Goal: Task Accomplishment & Management: Use online tool/utility

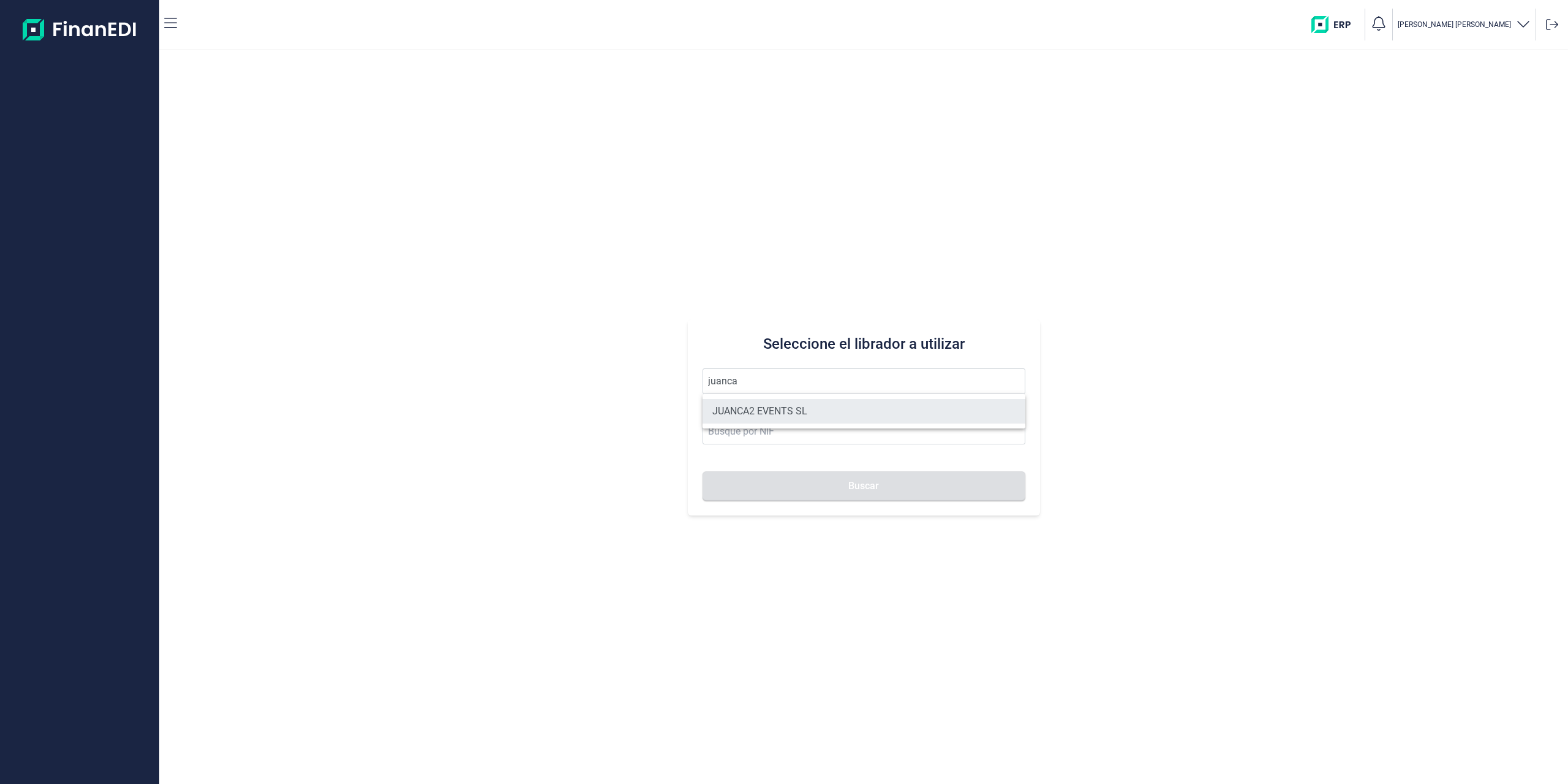
click at [944, 399] on li "JUANCA2 EVENTS SL" at bounding box center [864, 411] width 323 height 25
type input "JUANCA2 EVENTS SL"
type input "B90421199"
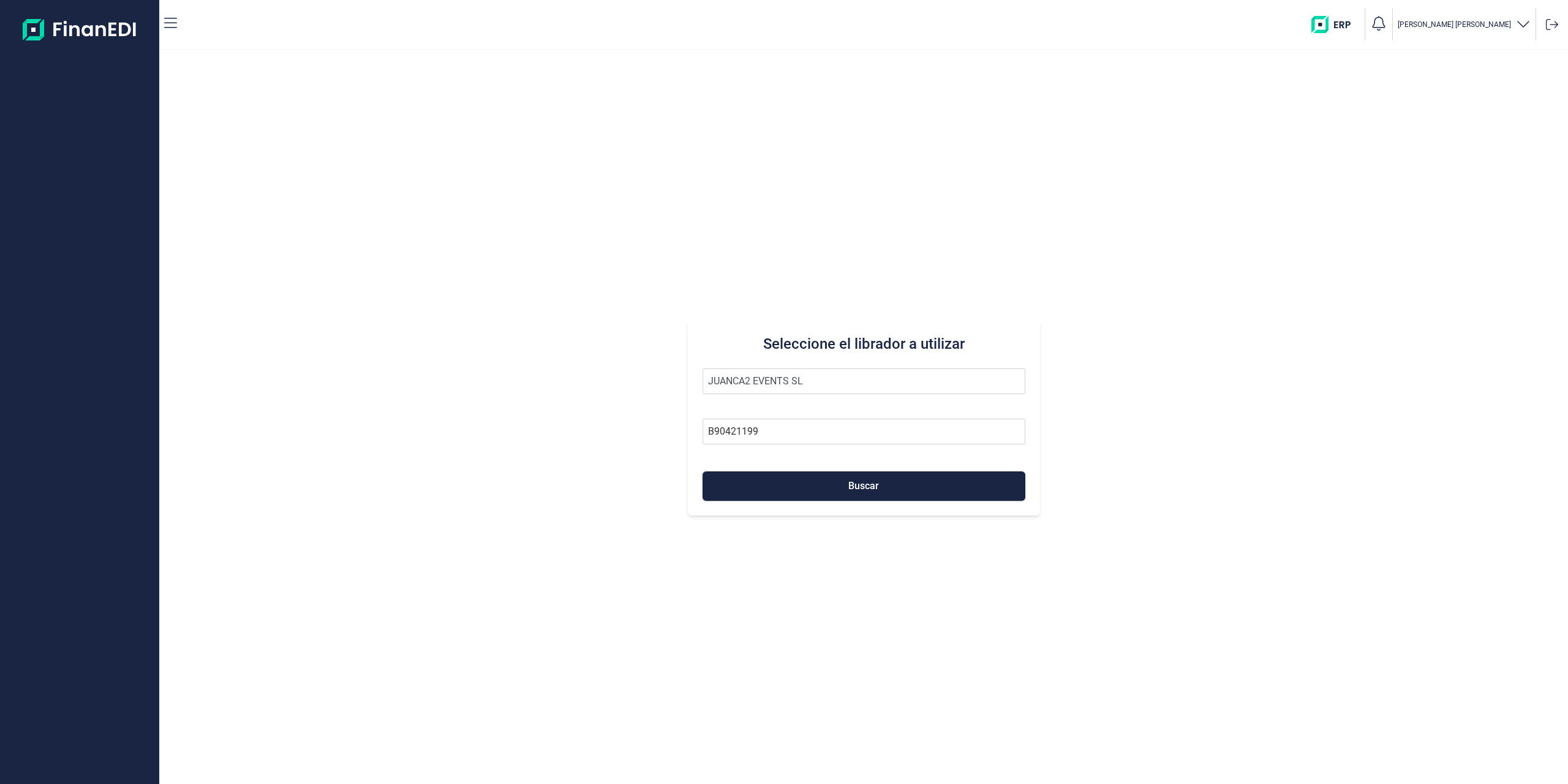
click at [923, 467] on form "JUANCA2 EVENTS SL B90421199 Buscar" at bounding box center [864, 434] width 323 height 132
click at [919, 486] on button "Buscar" at bounding box center [864, 486] width 323 height 30
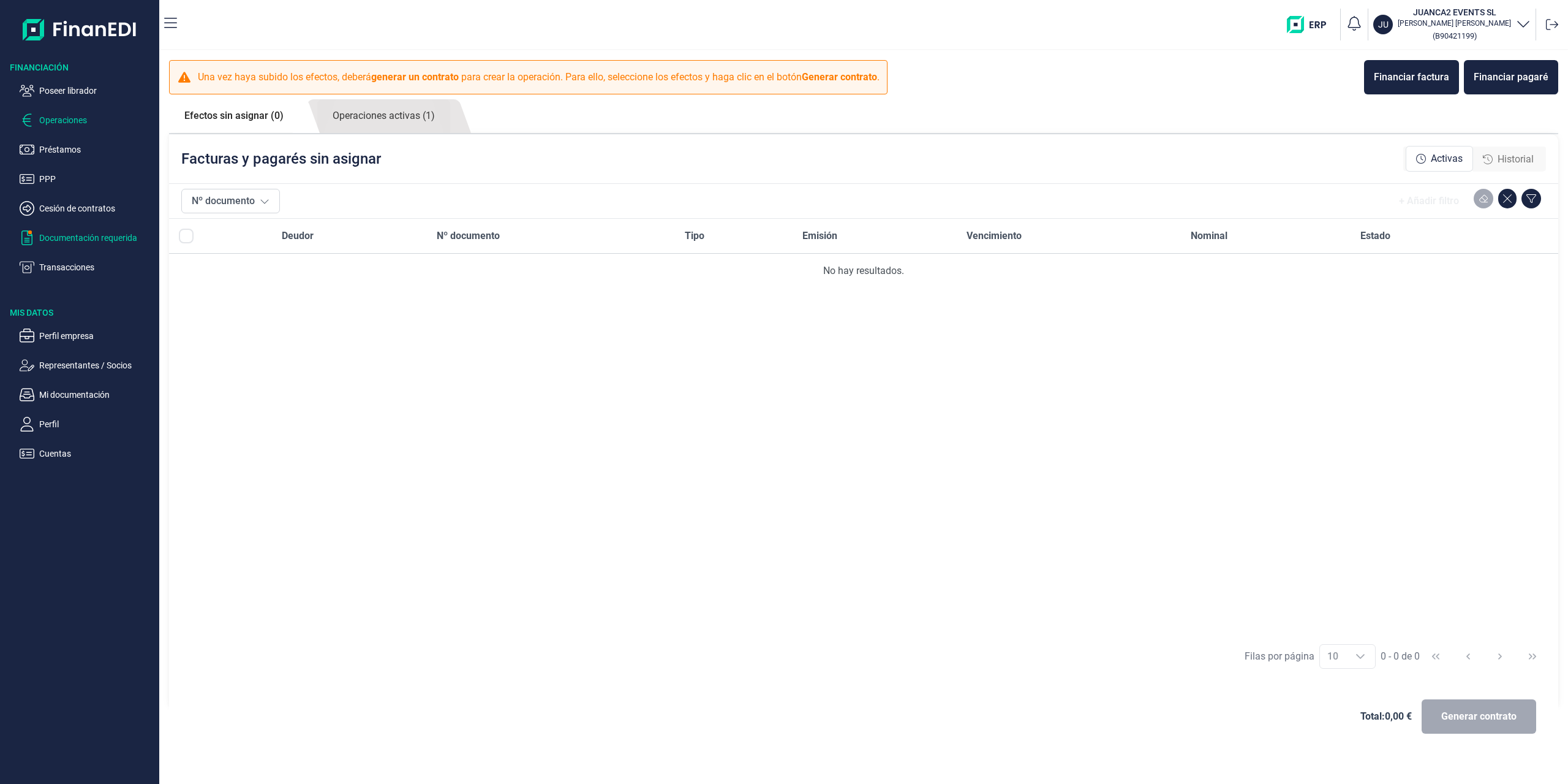
click at [81, 235] on p "Documentación requerida" at bounding box center [97, 237] width 115 height 15
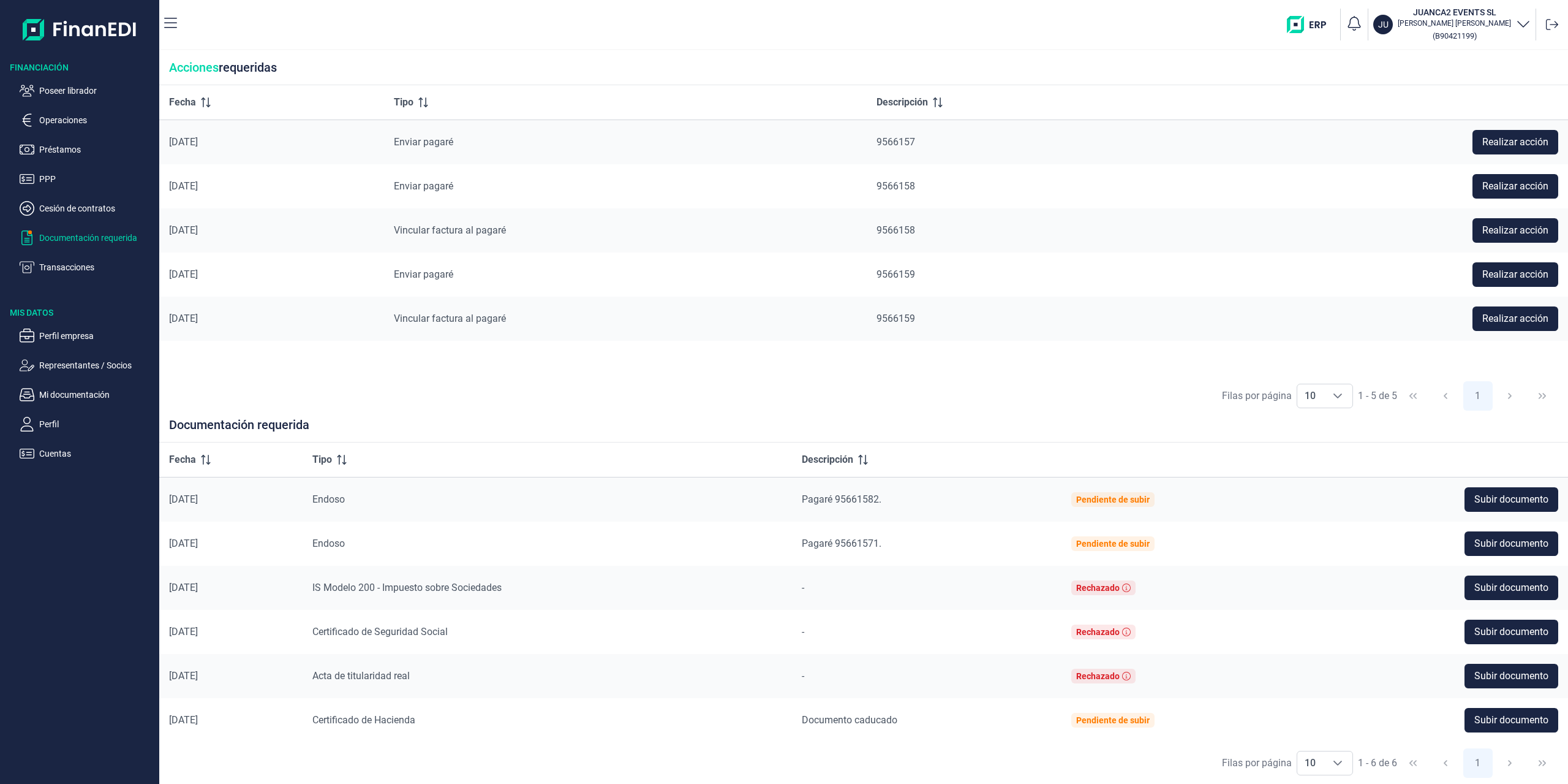
click at [941, 106] on icon at bounding box center [941, 102] width 1 height 10
click at [943, 104] on icon at bounding box center [937, 102] width 10 height 10
click at [1337, 394] on icon "Choose" at bounding box center [1337, 396] width 10 height 10
click at [1313, 504] on span "100" at bounding box center [1312, 507] width 17 height 12
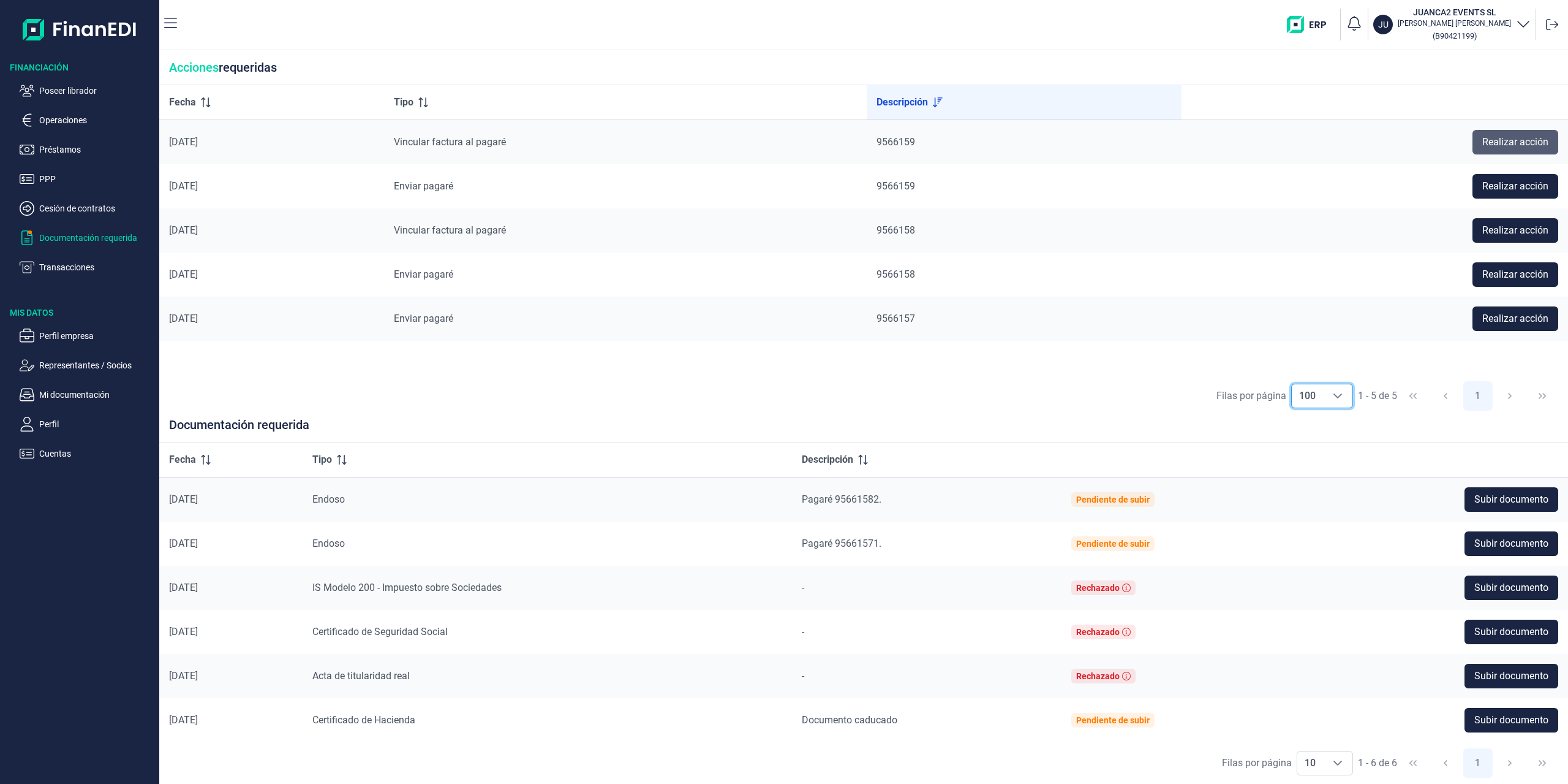
click at [1514, 143] on span "Realizar acción" at bounding box center [1515, 142] width 66 height 15
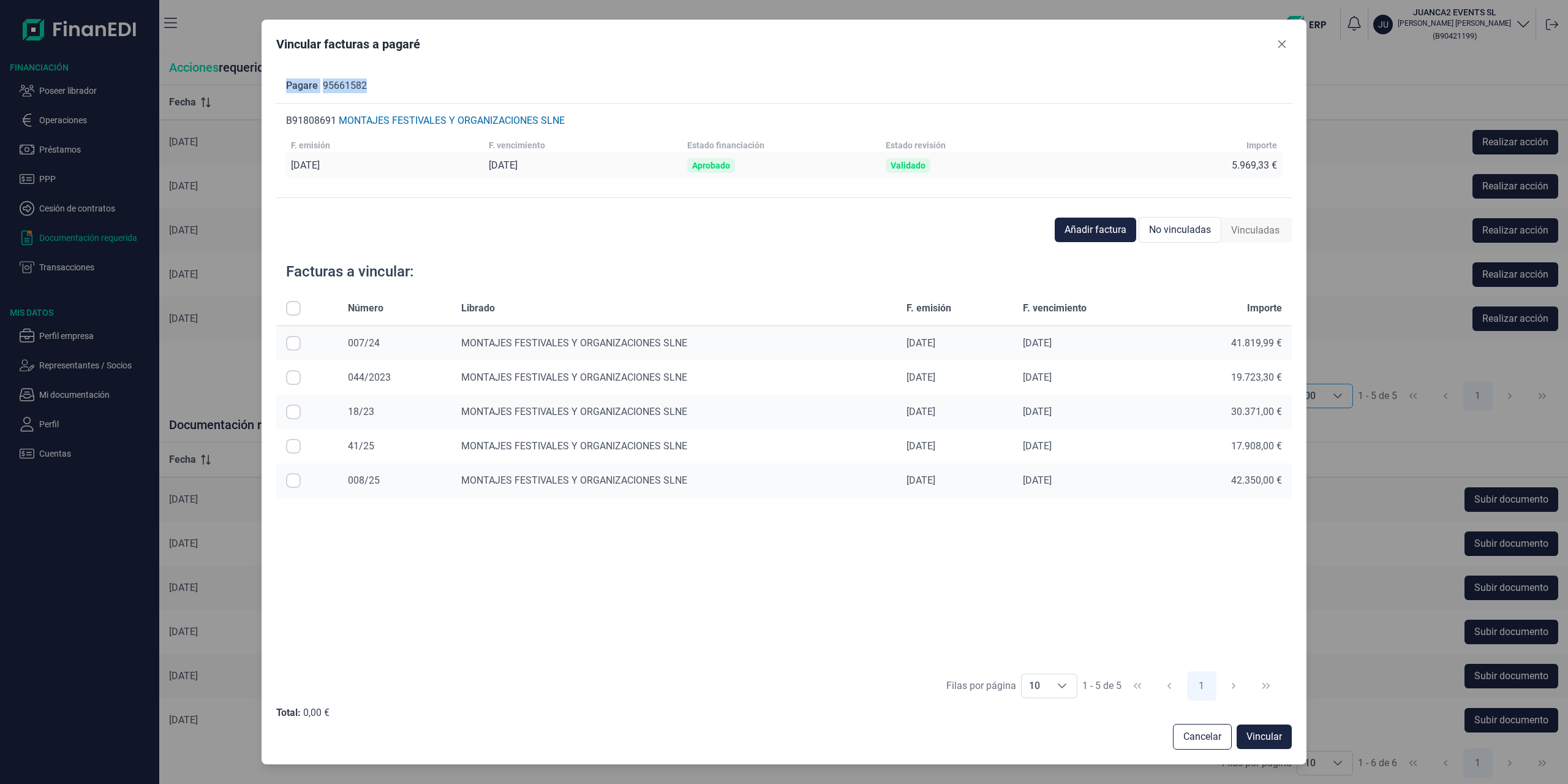
drag, startPoint x: 1110, startPoint y: 26, endPoint x: 1063, endPoint y: 77, distance: 69.4
click at [1063, 77] on div "Vincular facturas a pagaré Pagare 95661582 B91808691 MONTAJES FESTIVALES Y ORGA…" at bounding box center [784, 392] width 1045 height 745
click at [1051, 56] on div "Vincular facturas a pagaré" at bounding box center [784, 47] width 1016 height 25
click at [1279, 43] on icon "Close" at bounding box center [1282, 44] width 10 height 10
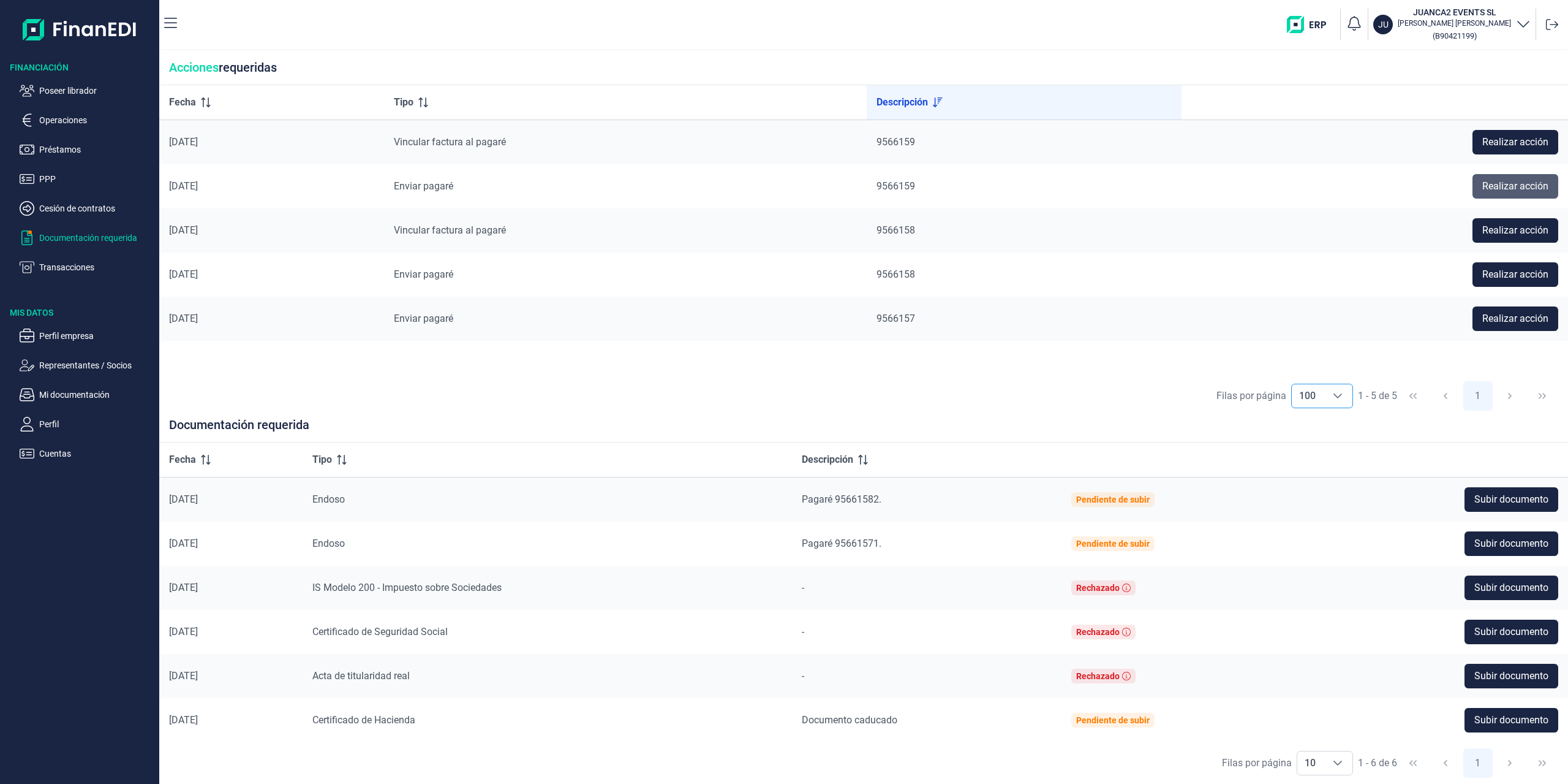
click at [1507, 184] on span "Realizar acción" at bounding box center [1515, 186] width 66 height 15
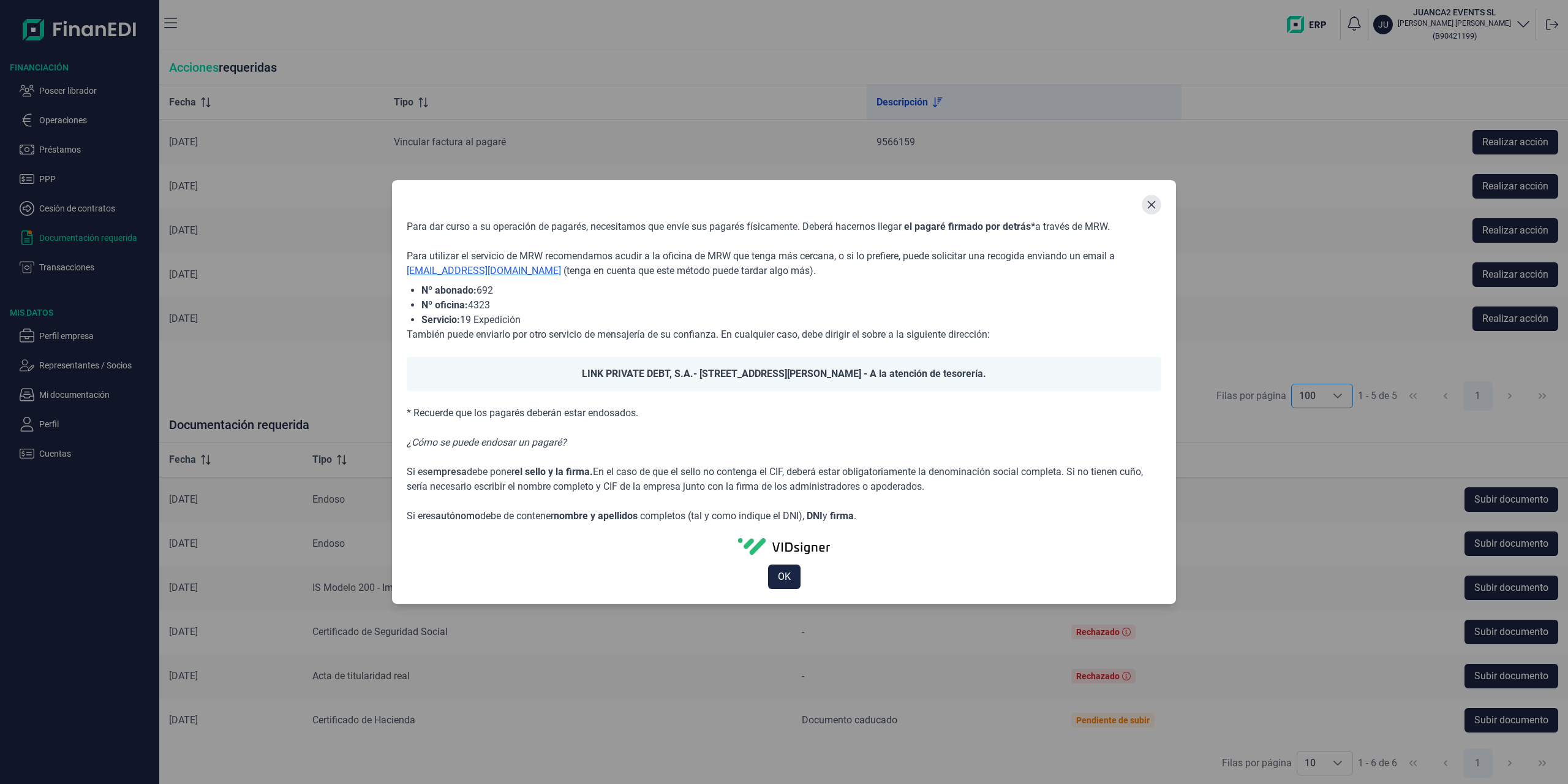
click at [1157, 204] on button "Close" at bounding box center [1151, 204] width 19 height 19
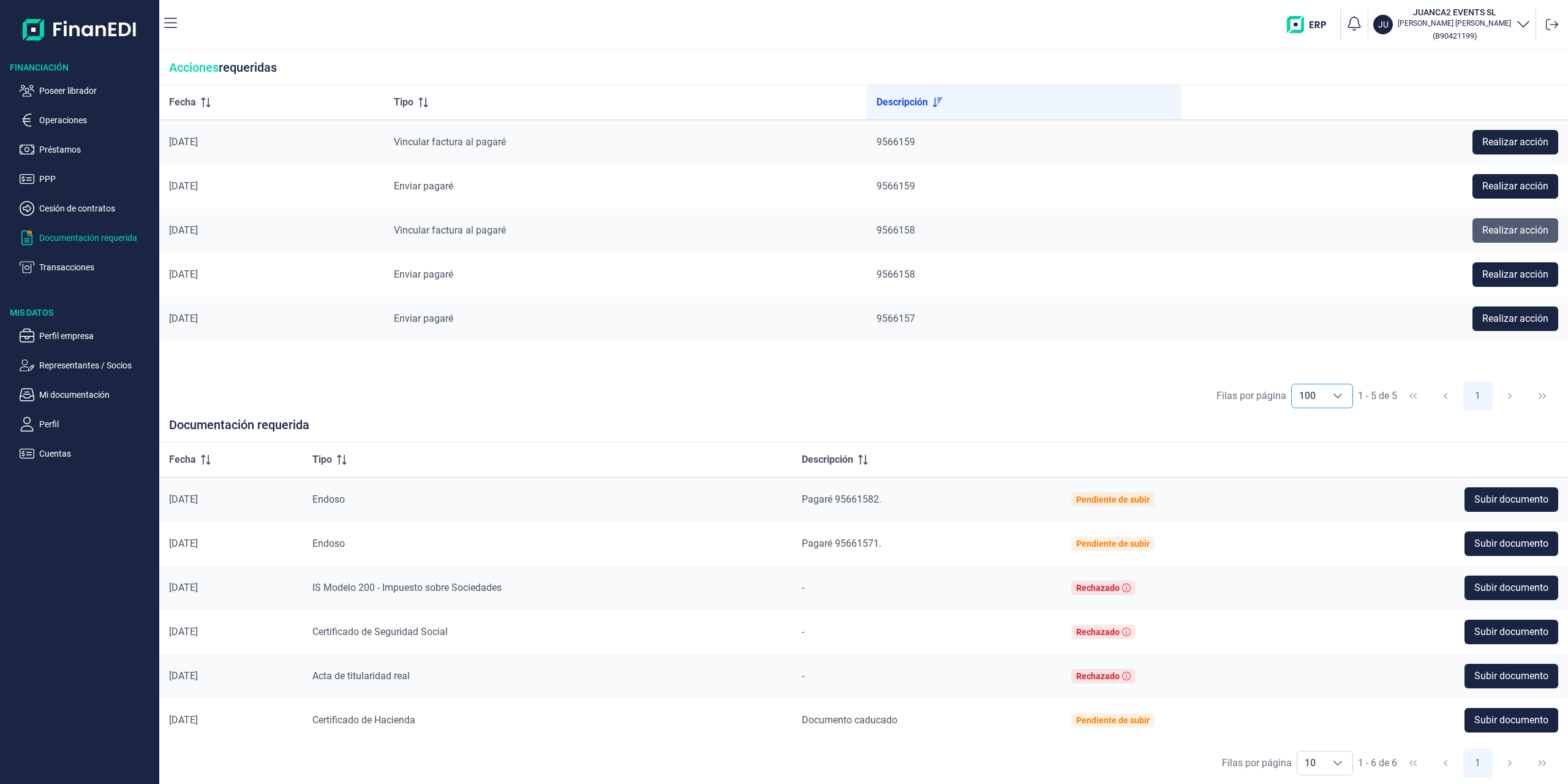
click at [1489, 229] on span "Realizar acción" at bounding box center [1515, 230] width 66 height 15
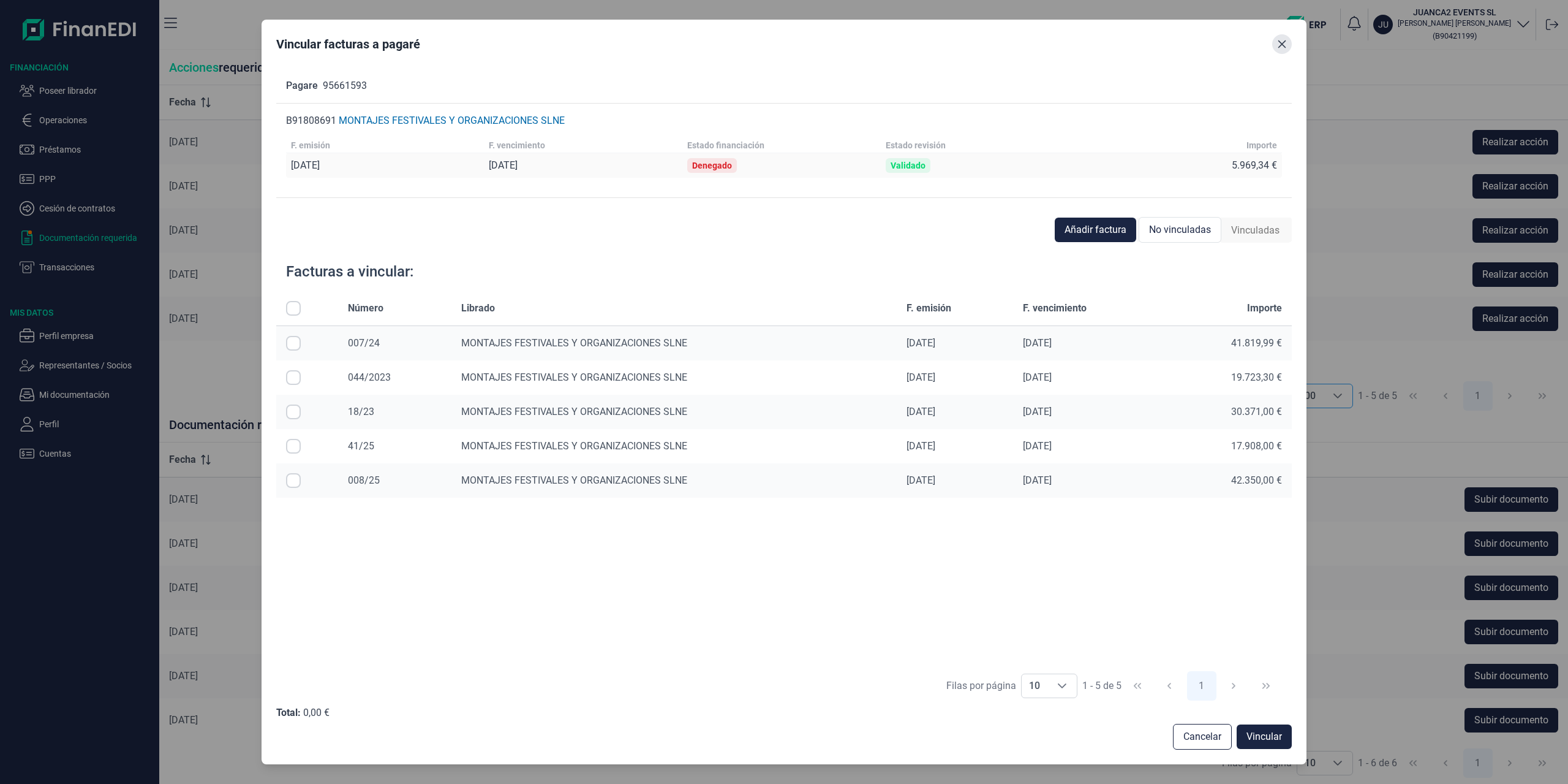
click at [1277, 50] on button "Close" at bounding box center [1282, 44] width 19 height 19
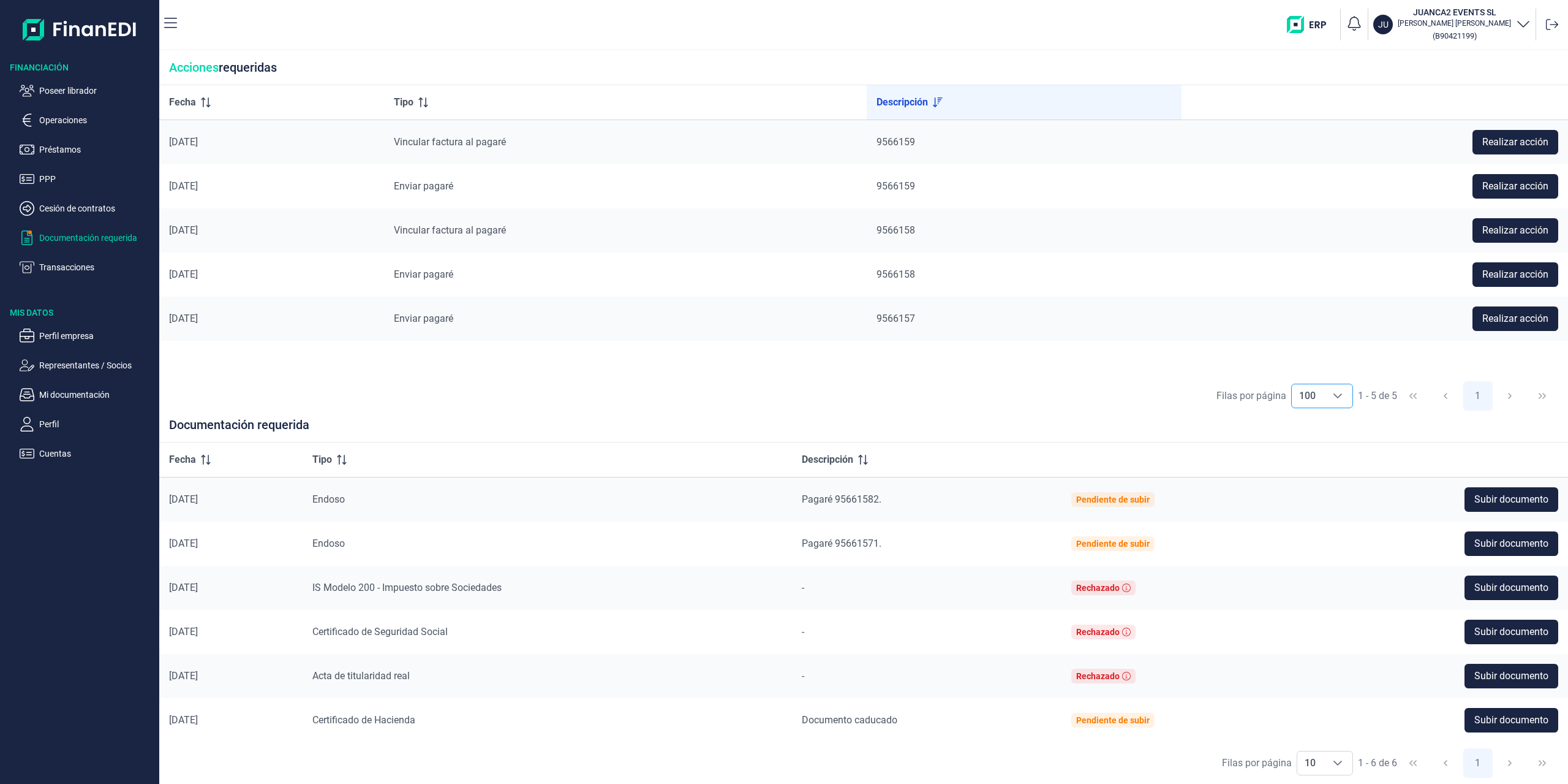
click at [1325, 397] on div "Choose" at bounding box center [1338, 396] width 30 height 23
click at [1321, 480] on li "50" at bounding box center [1321, 482] width 62 height 30
type input "50"
click at [1496, 270] on span "Realizar acción" at bounding box center [1515, 274] width 66 height 15
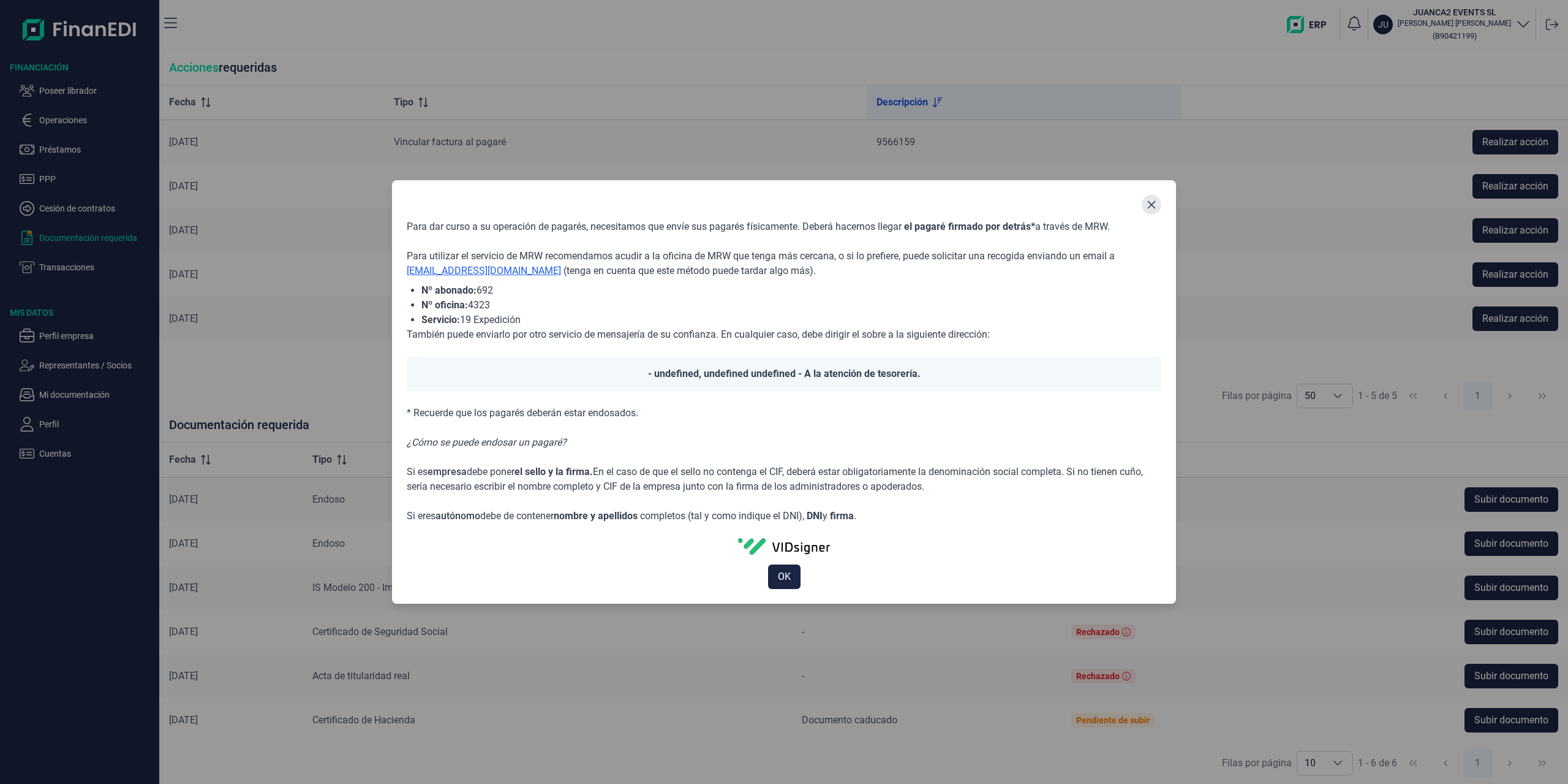
click at [1152, 201] on icon "Close" at bounding box center [1151, 204] width 10 height 10
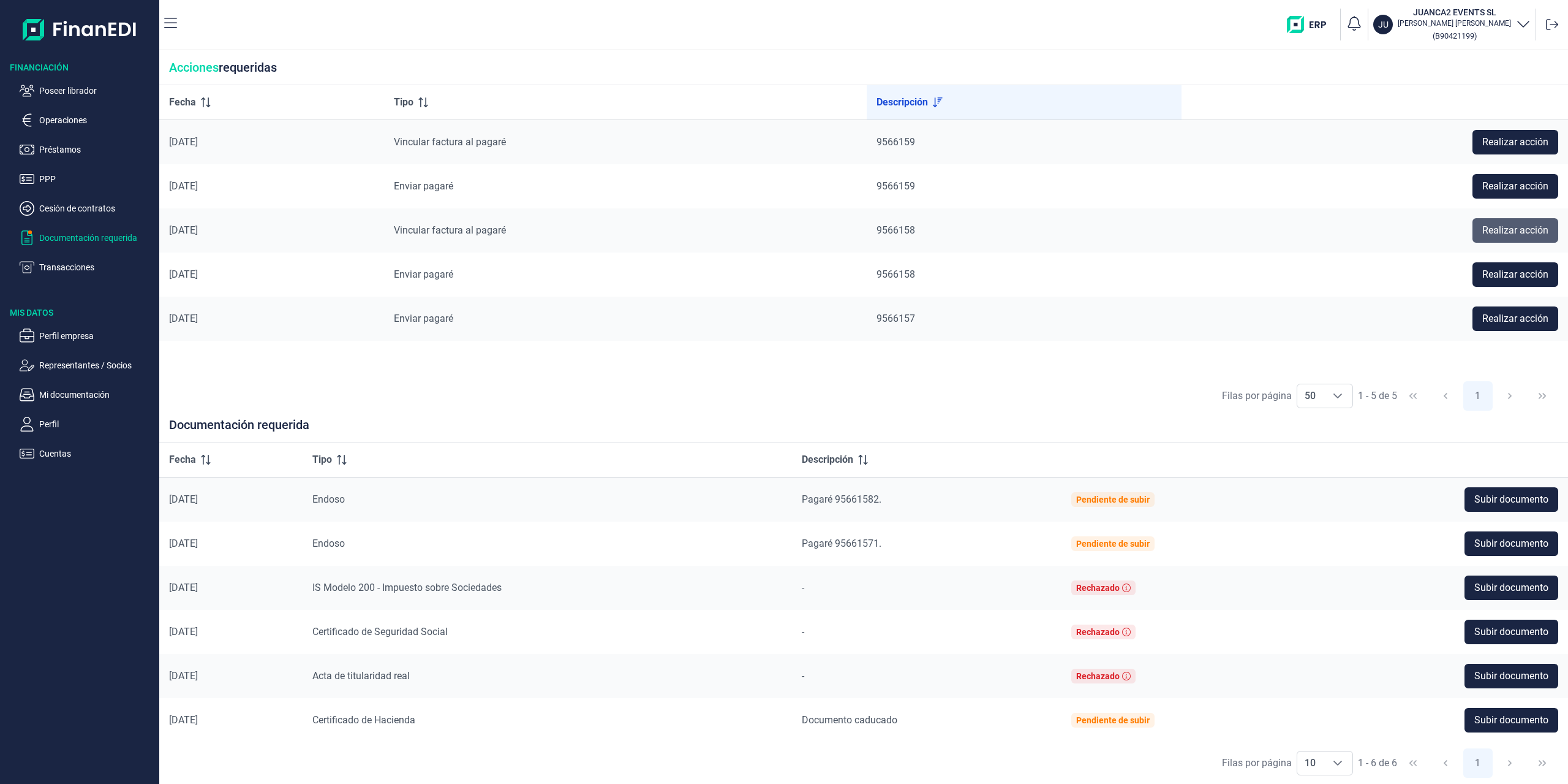
click at [1502, 229] on span "Realizar acción" at bounding box center [1515, 230] width 66 height 15
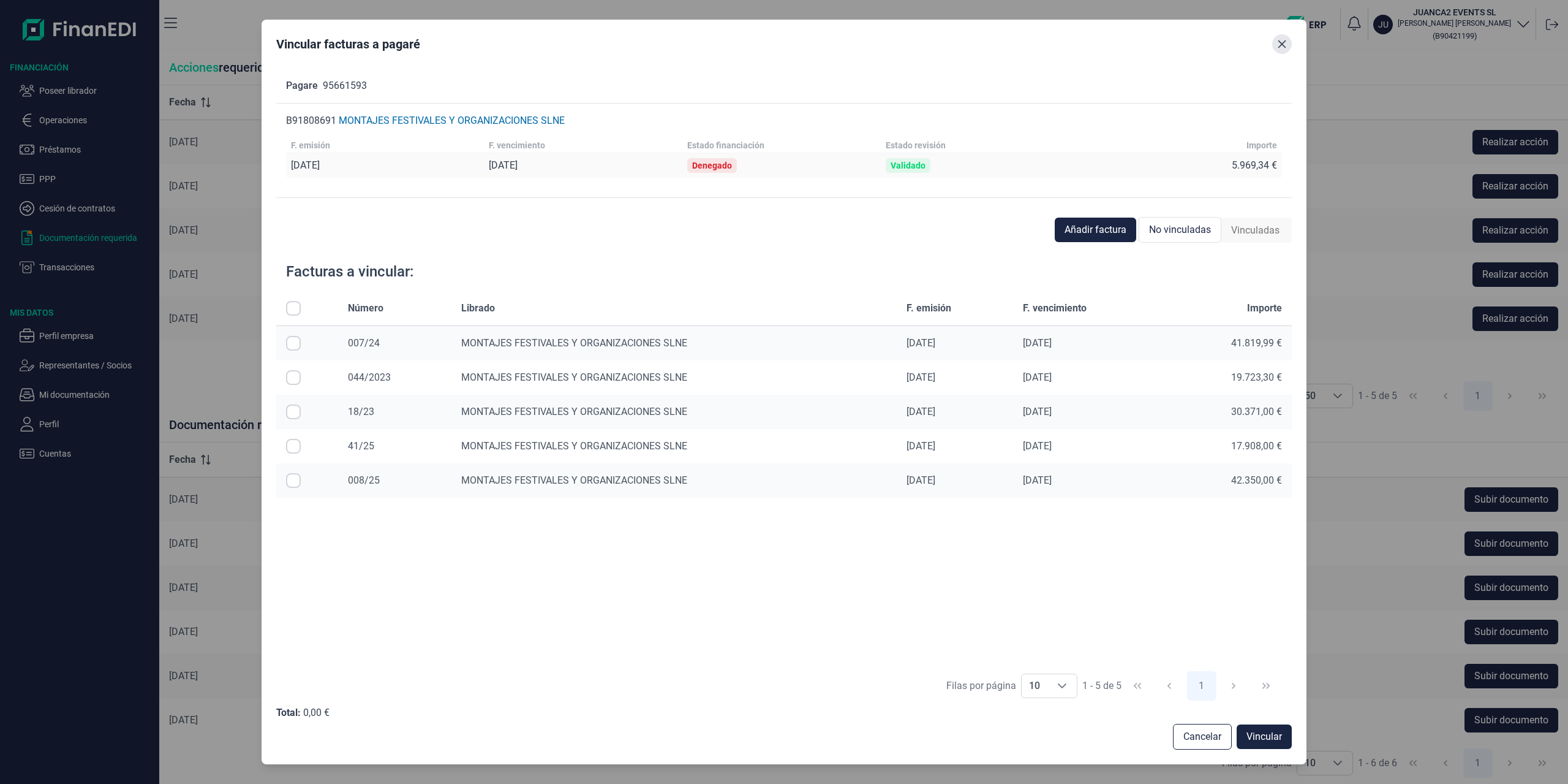
click at [1281, 41] on icon "Close" at bounding box center [1282, 44] width 10 height 10
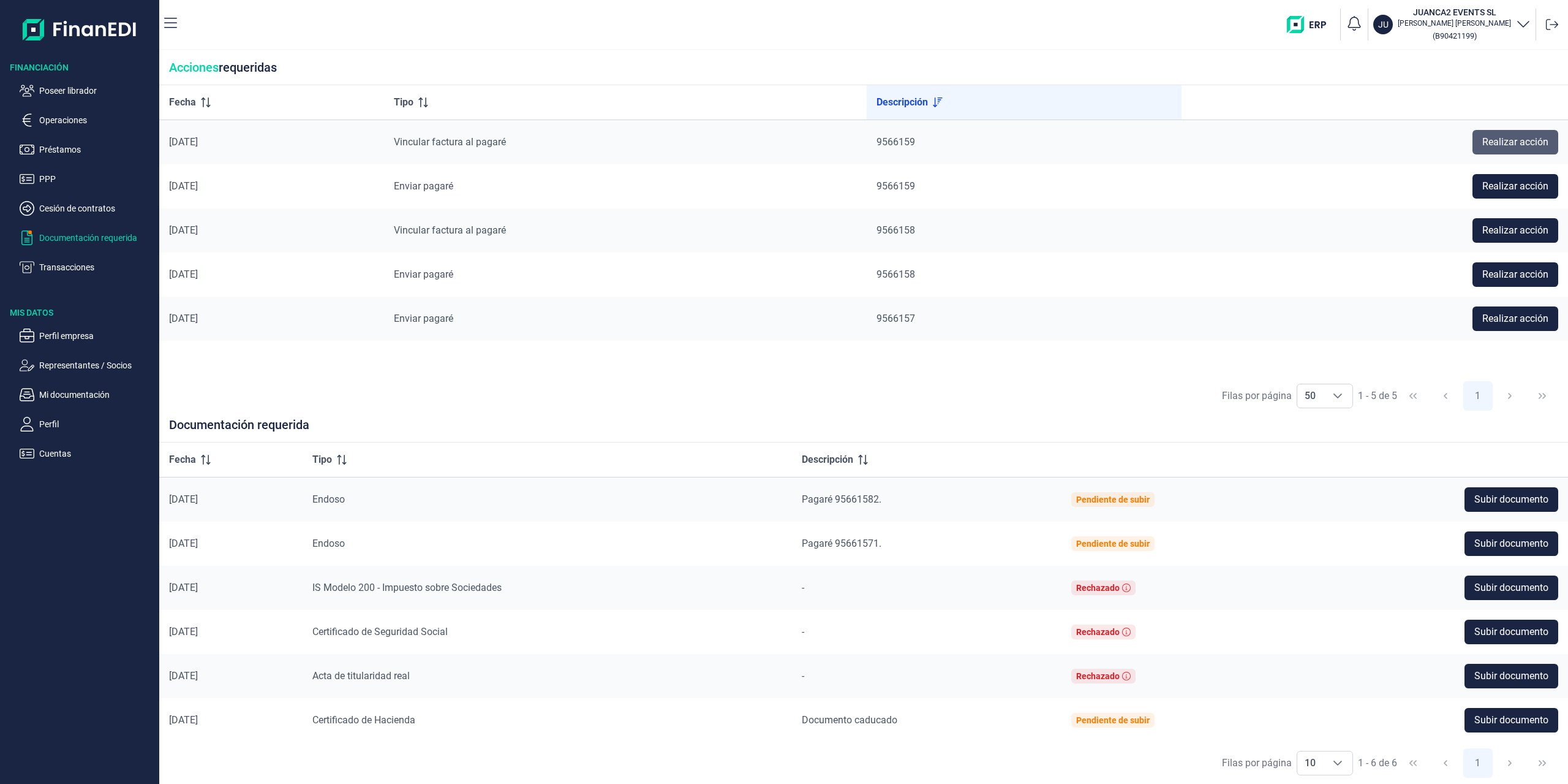
click at [1489, 138] on span "Realizar acción" at bounding box center [1515, 142] width 66 height 15
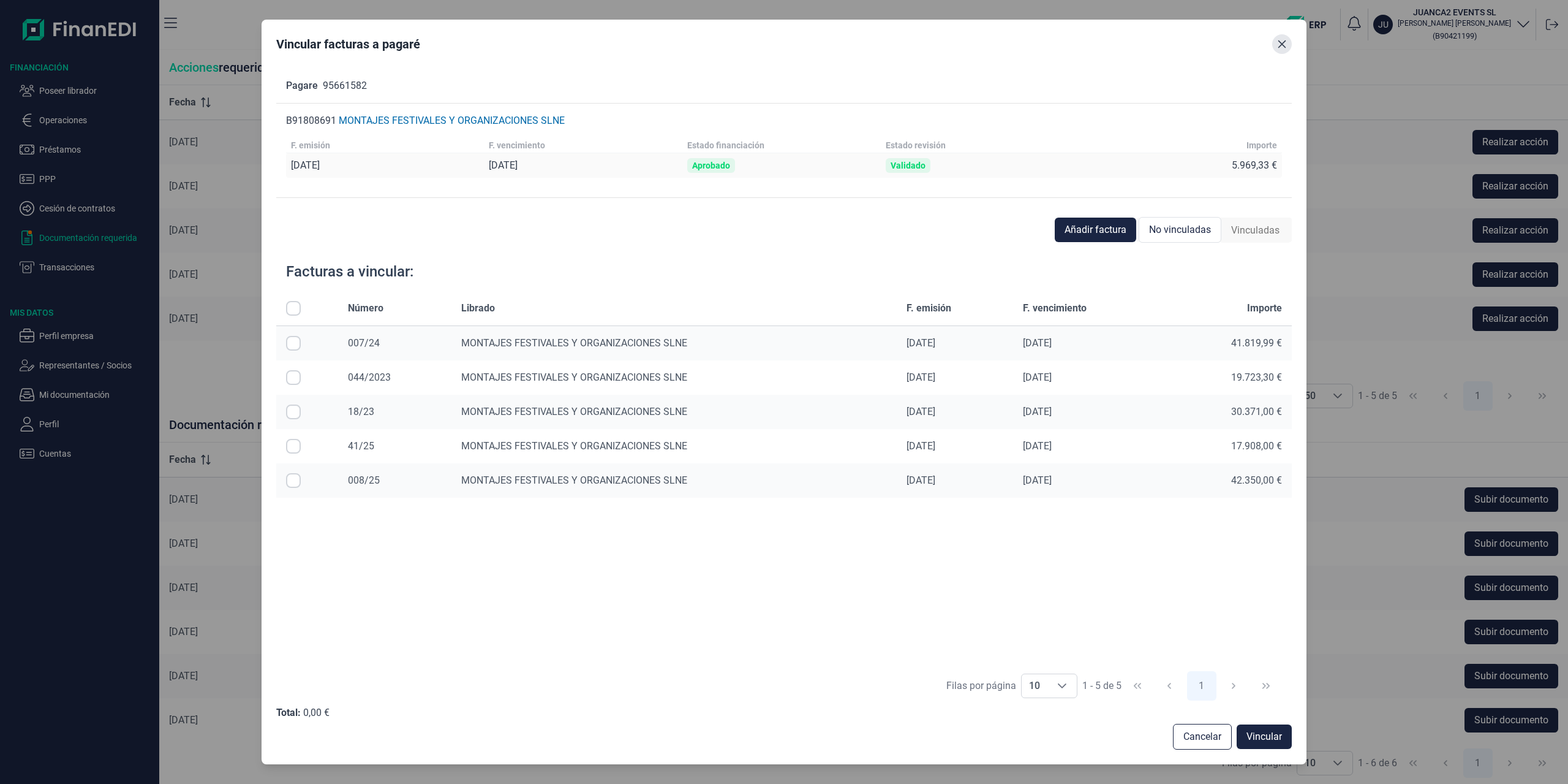
click at [1287, 43] on icon "Close" at bounding box center [1282, 44] width 10 height 10
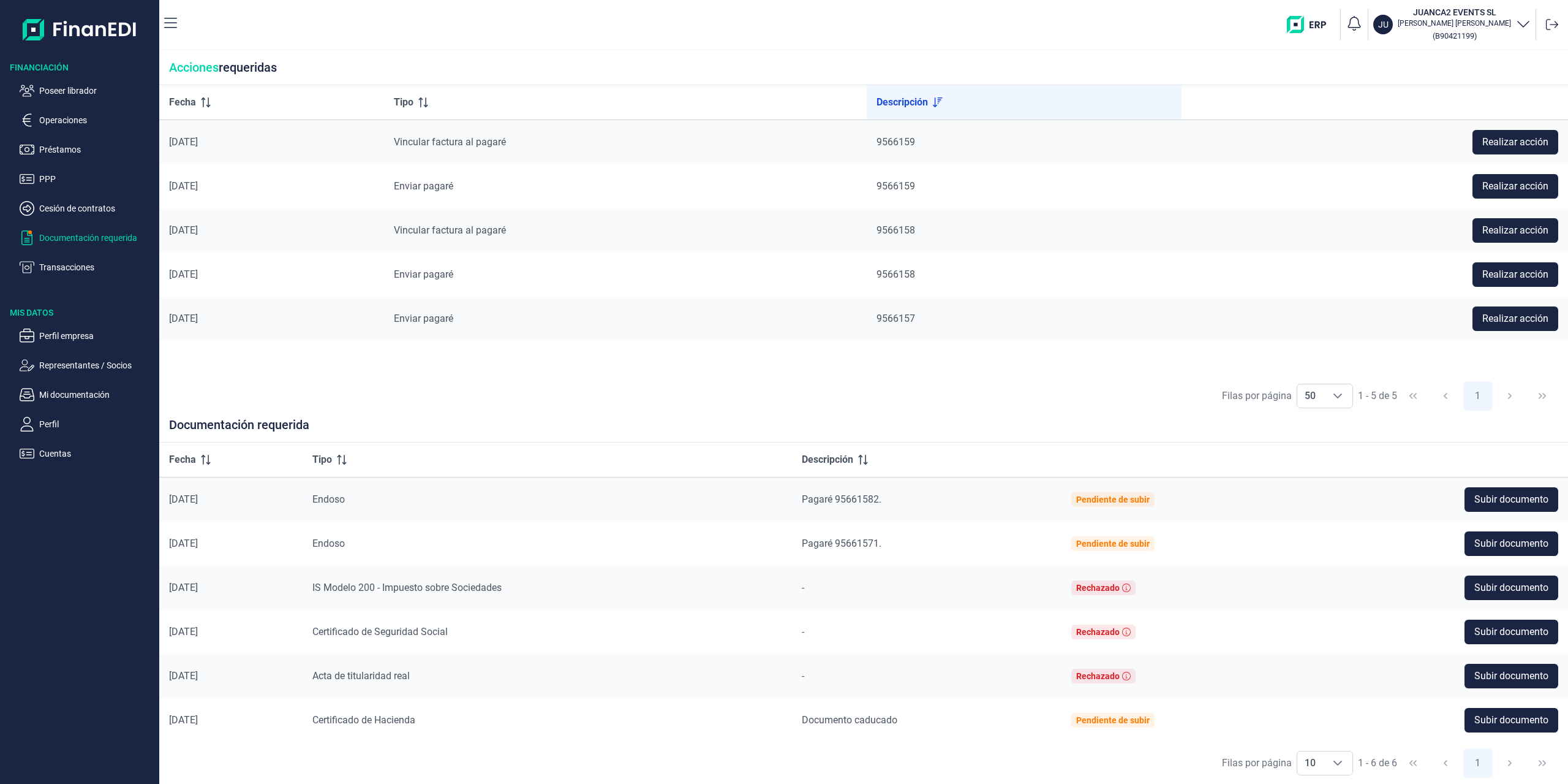
click at [770, 27] on div "JU JUANCA2 EVENTS SL [PERSON_NAME] ( B90421199 )" at bounding box center [875, 25] width 1376 height 39
click at [1492, 138] on span "Realizar acción" at bounding box center [1515, 142] width 66 height 15
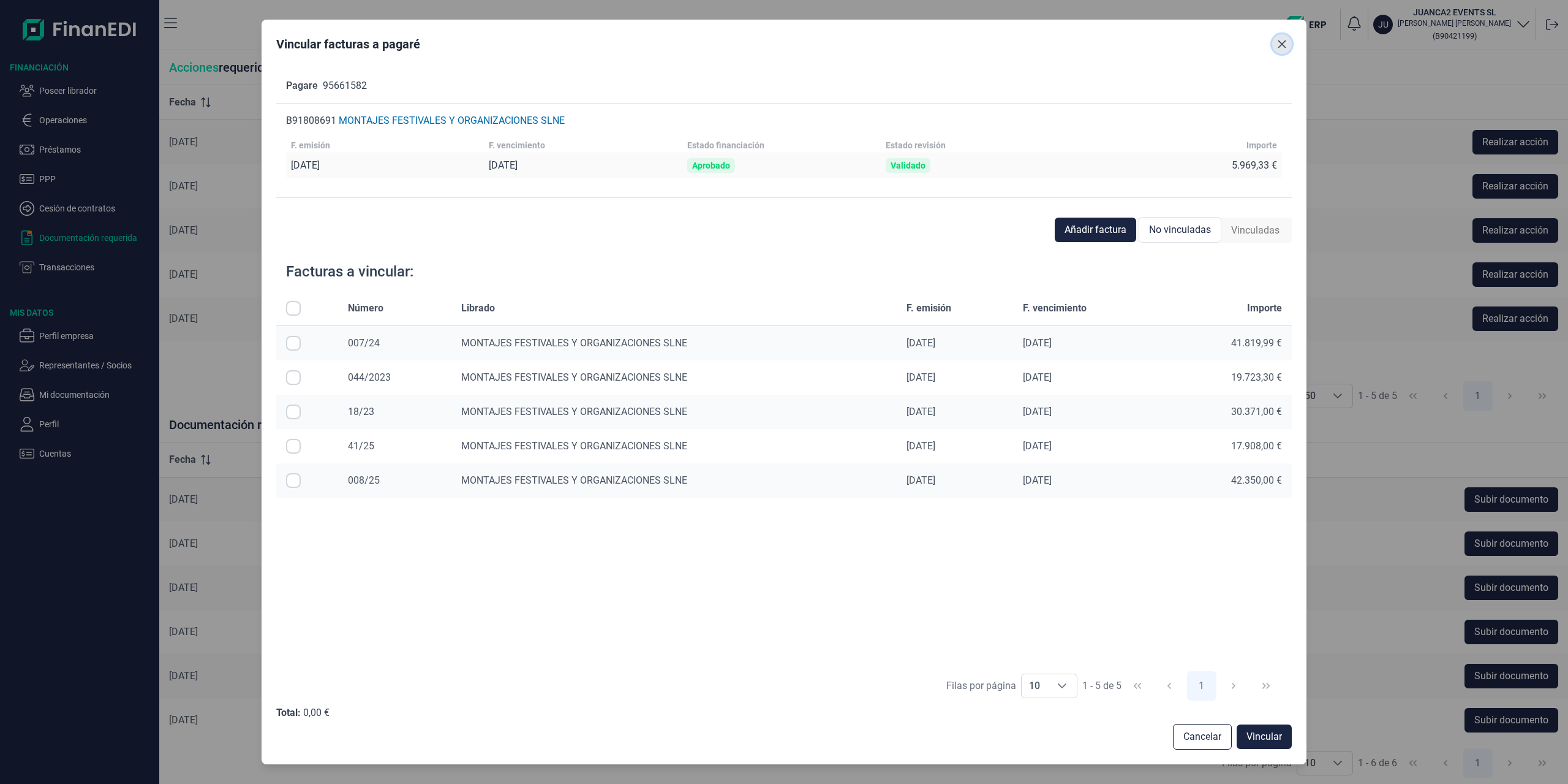
click at [1282, 50] on button "Close" at bounding box center [1282, 44] width 19 height 19
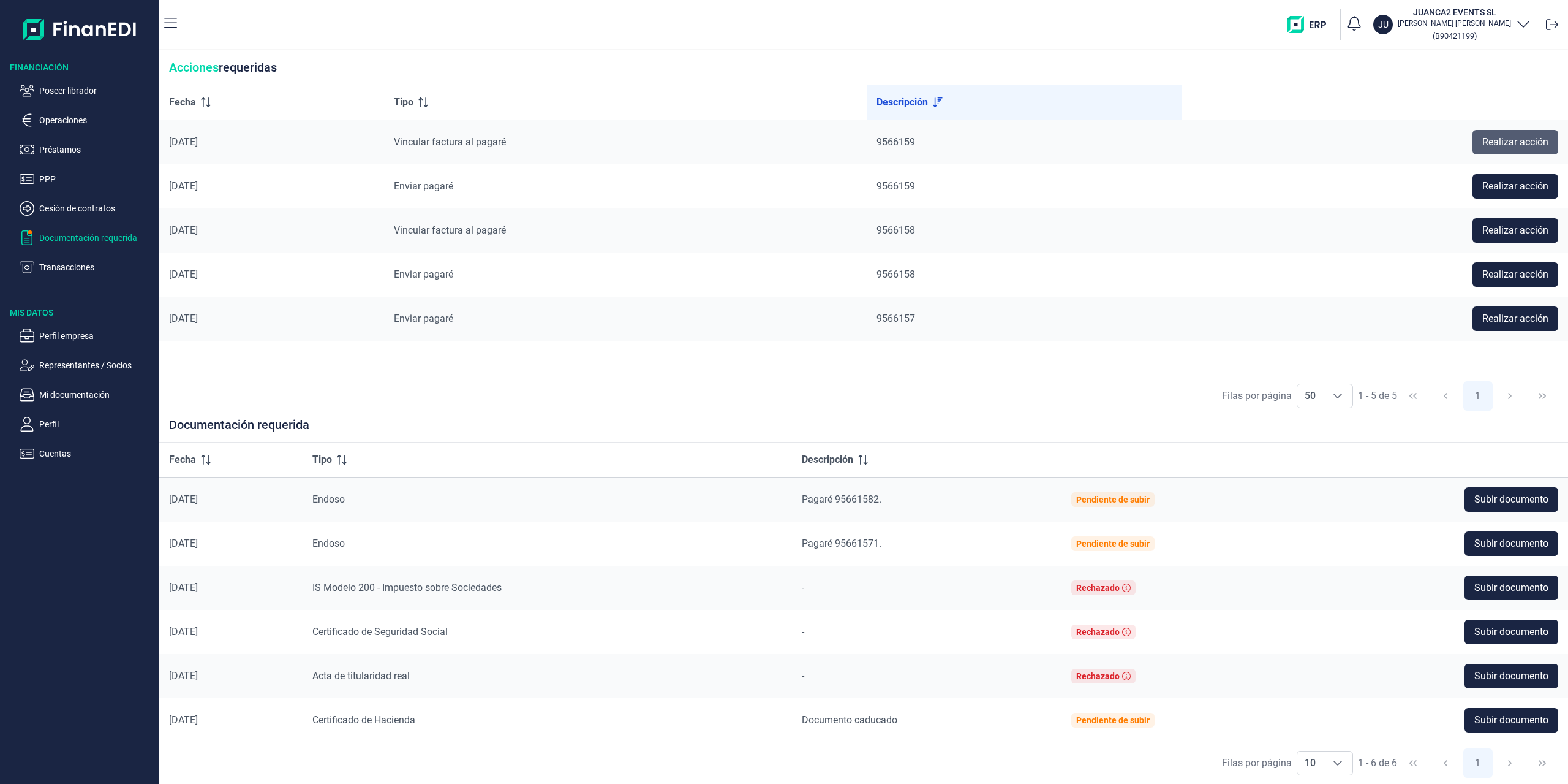
click at [1483, 142] on span "Realizar acción" at bounding box center [1515, 142] width 66 height 15
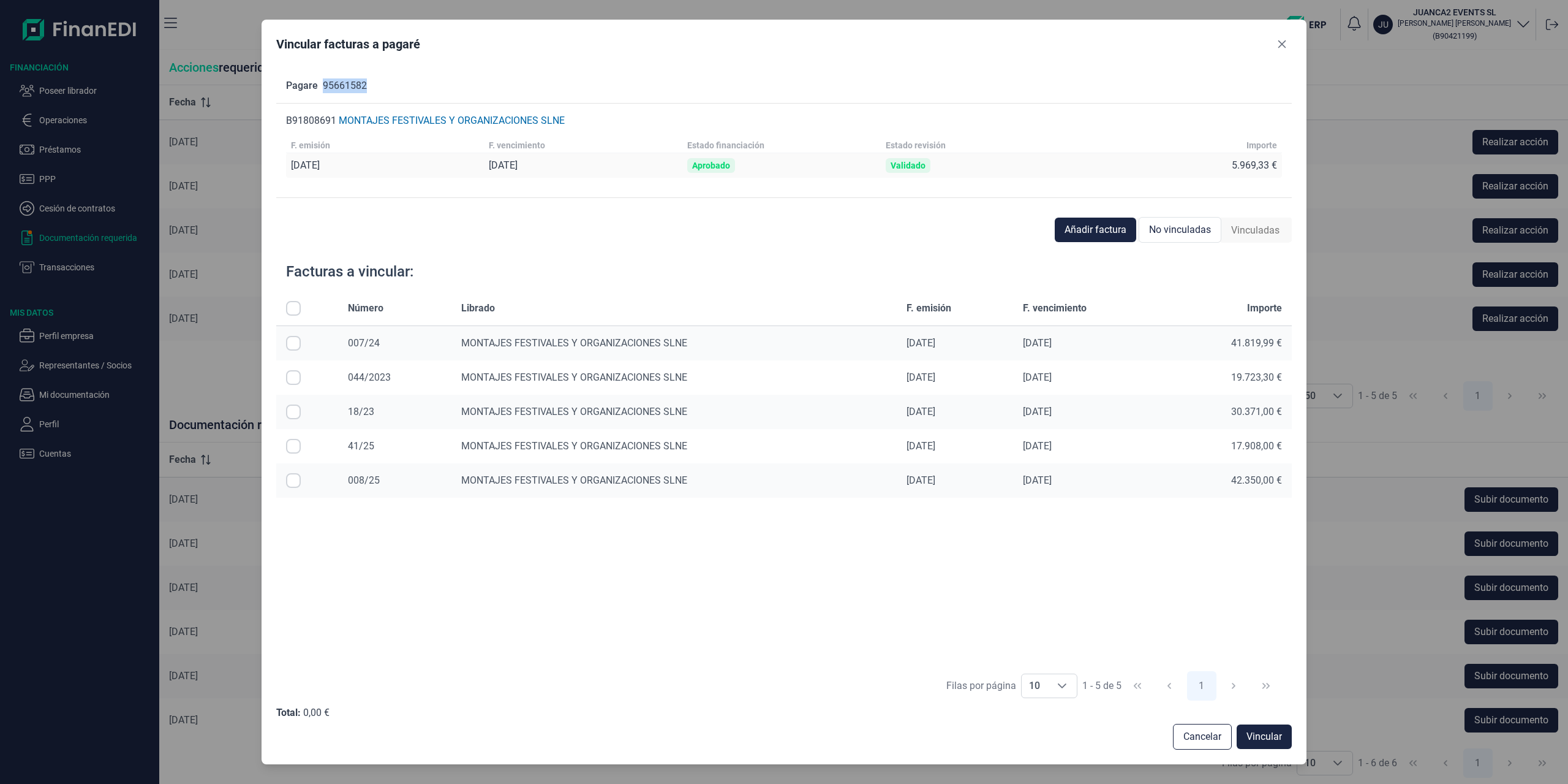
drag, startPoint x: 324, startPoint y: 86, endPoint x: 368, endPoint y: 83, distance: 44.1
click at [368, 83] on div "Pagare 95661582" at bounding box center [784, 85] width 1016 height 34
click at [1280, 47] on icon "Close" at bounding box center [1282, 45] width 8 height 8
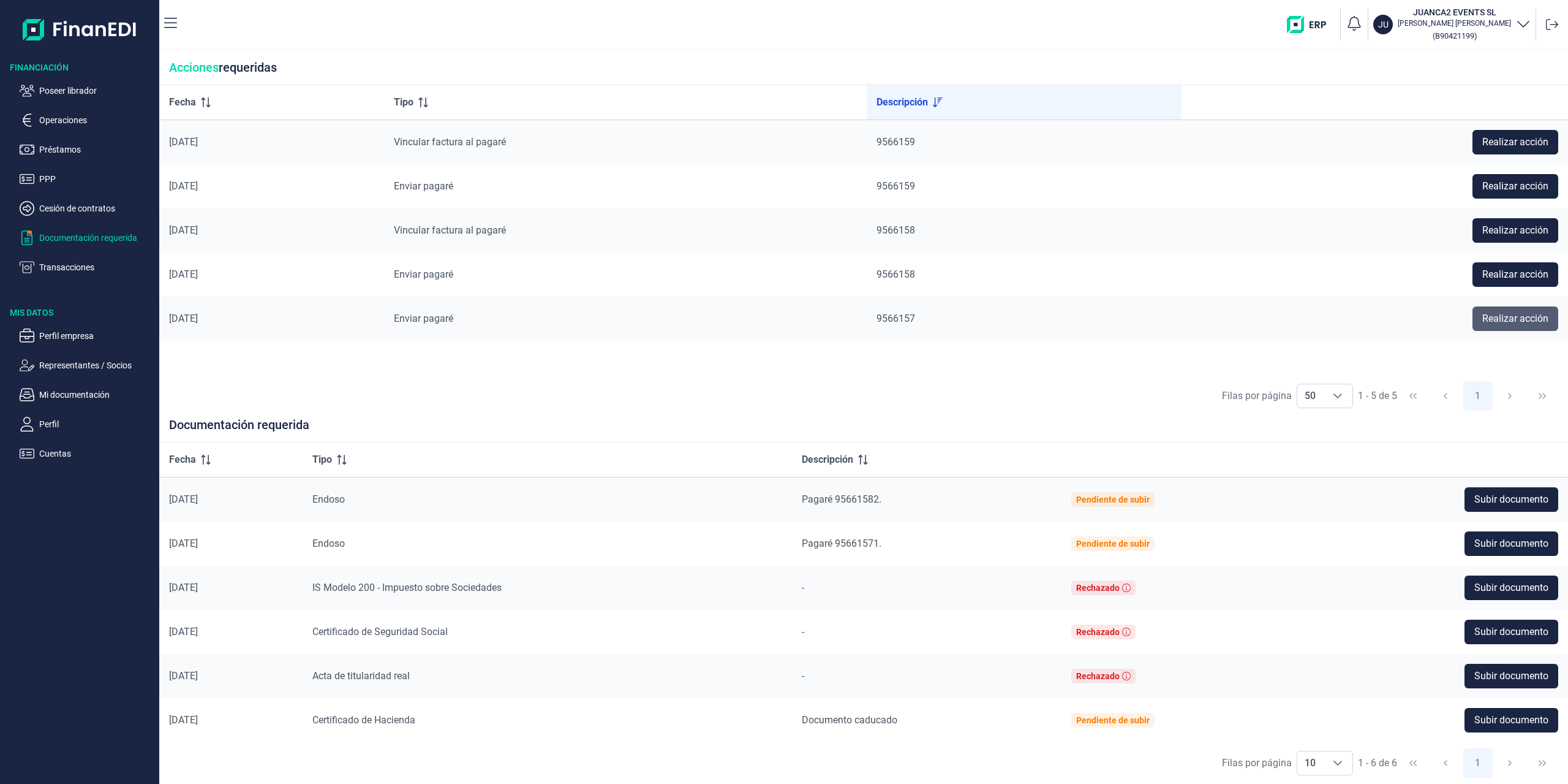
click at [1509, 312] on span "Realizar acción" at bounding box center [1515, 319] width 66 height 15
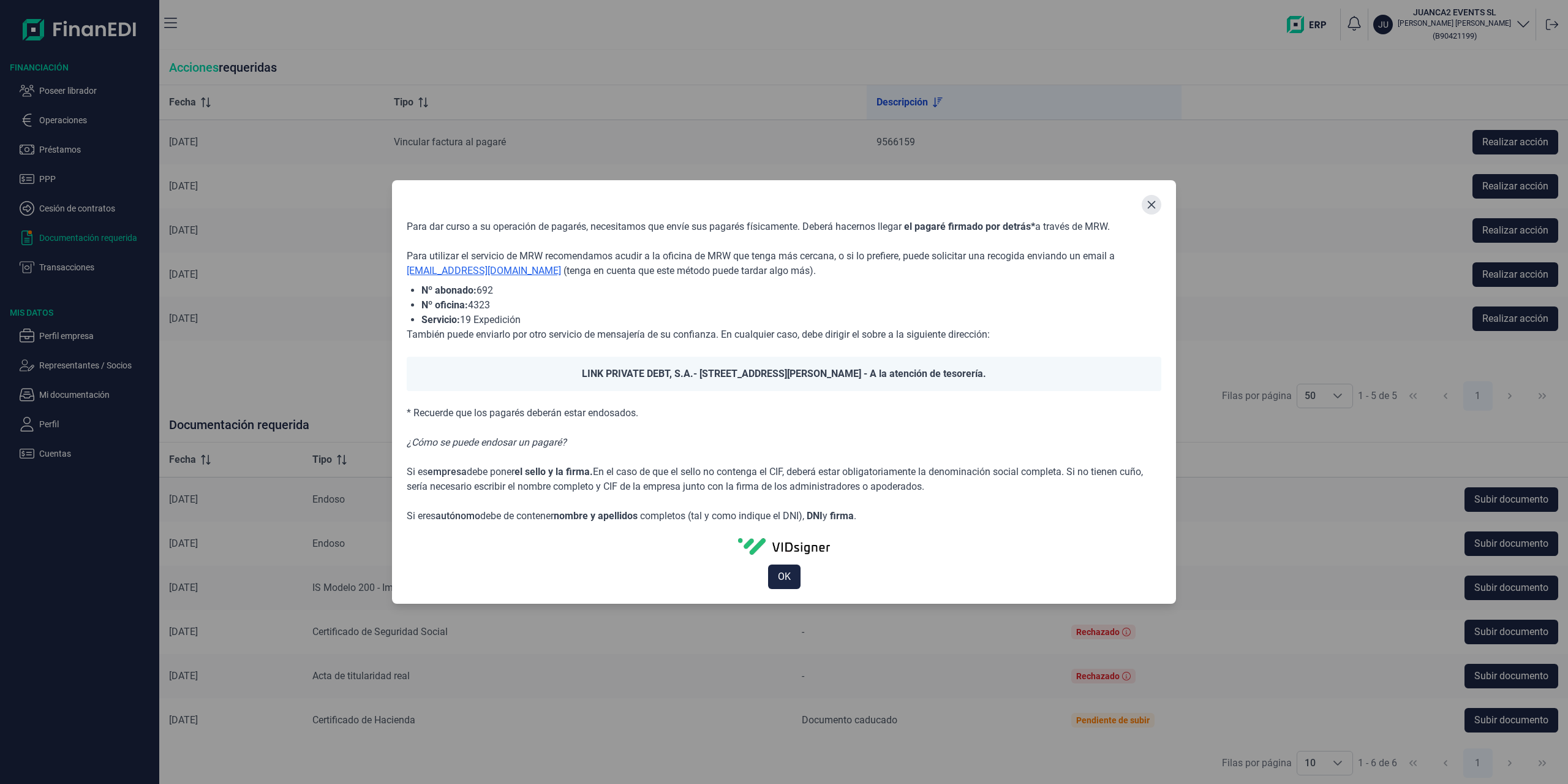
click at [1156, 202] on icon "Close" at bounding box center [1151, 204] width 10 height 10
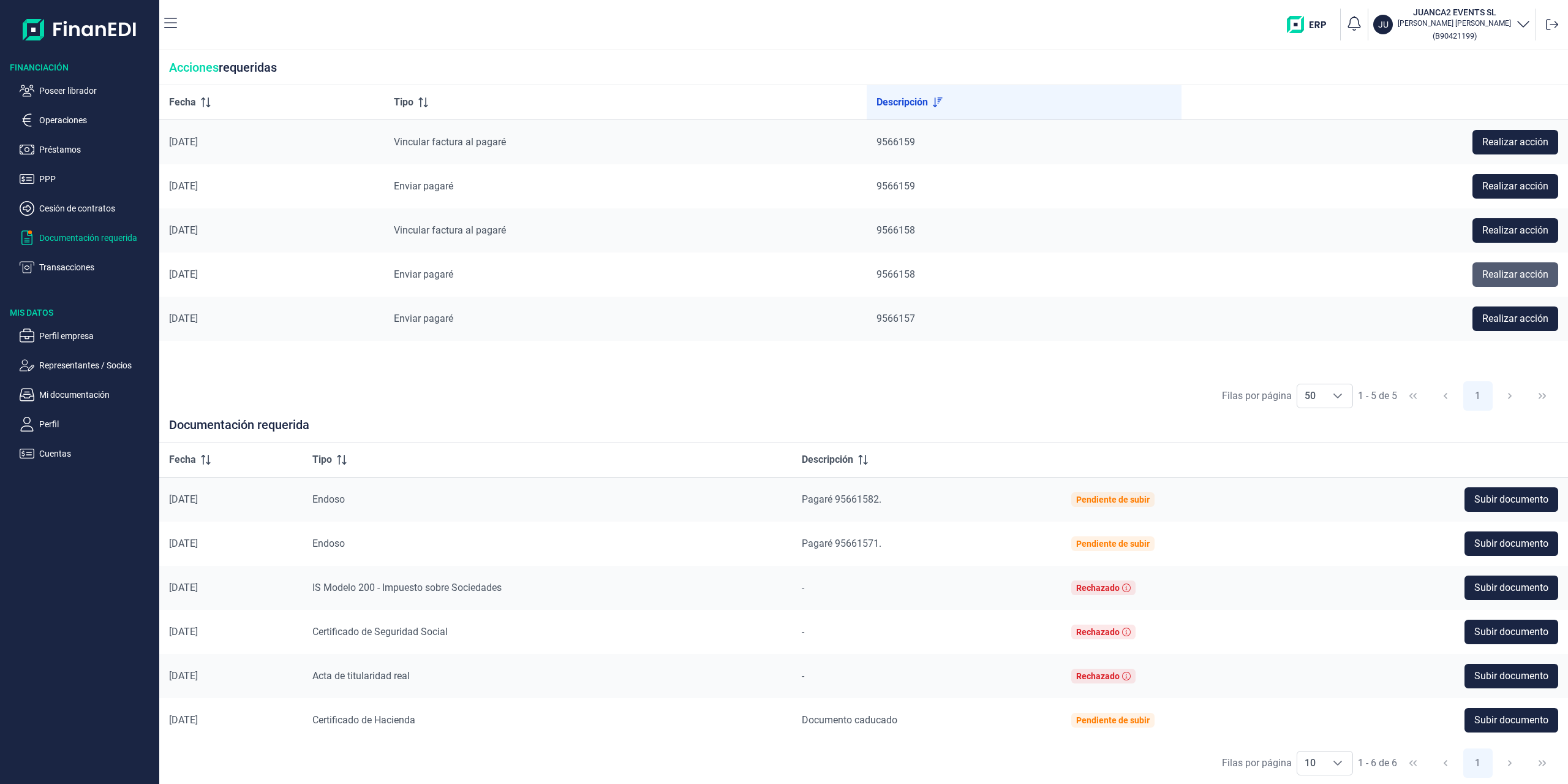
click at [1500, 275] on span "Realizar acción" at bounding box center [1515, 274] width 66 height 15
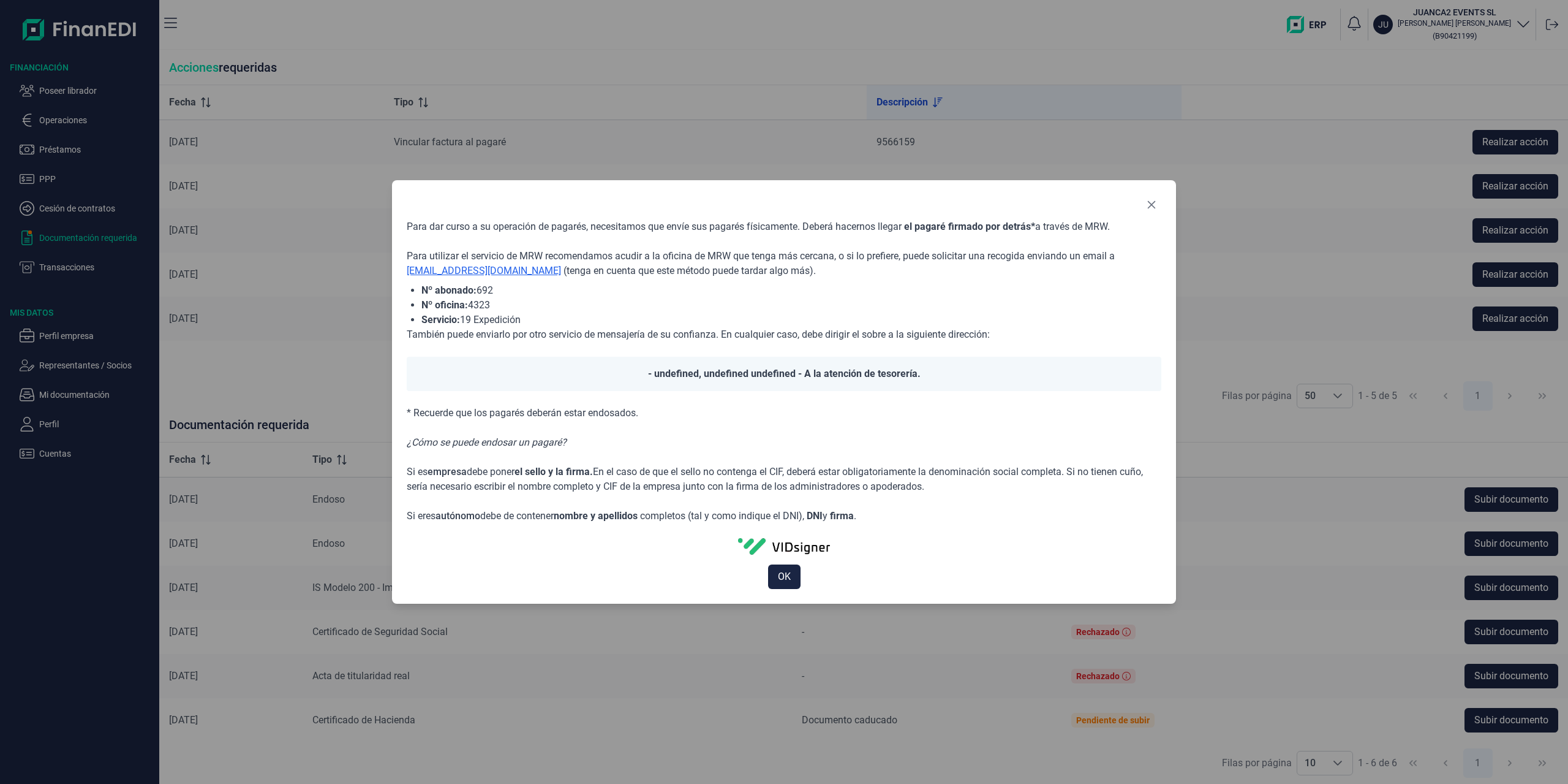
click at [1159, 198] on div at bounding box center [1151, 204] width 19 height 19
click at [1158, 208] on button "Close" at bounding box center [1151, 205] width 19 height 19
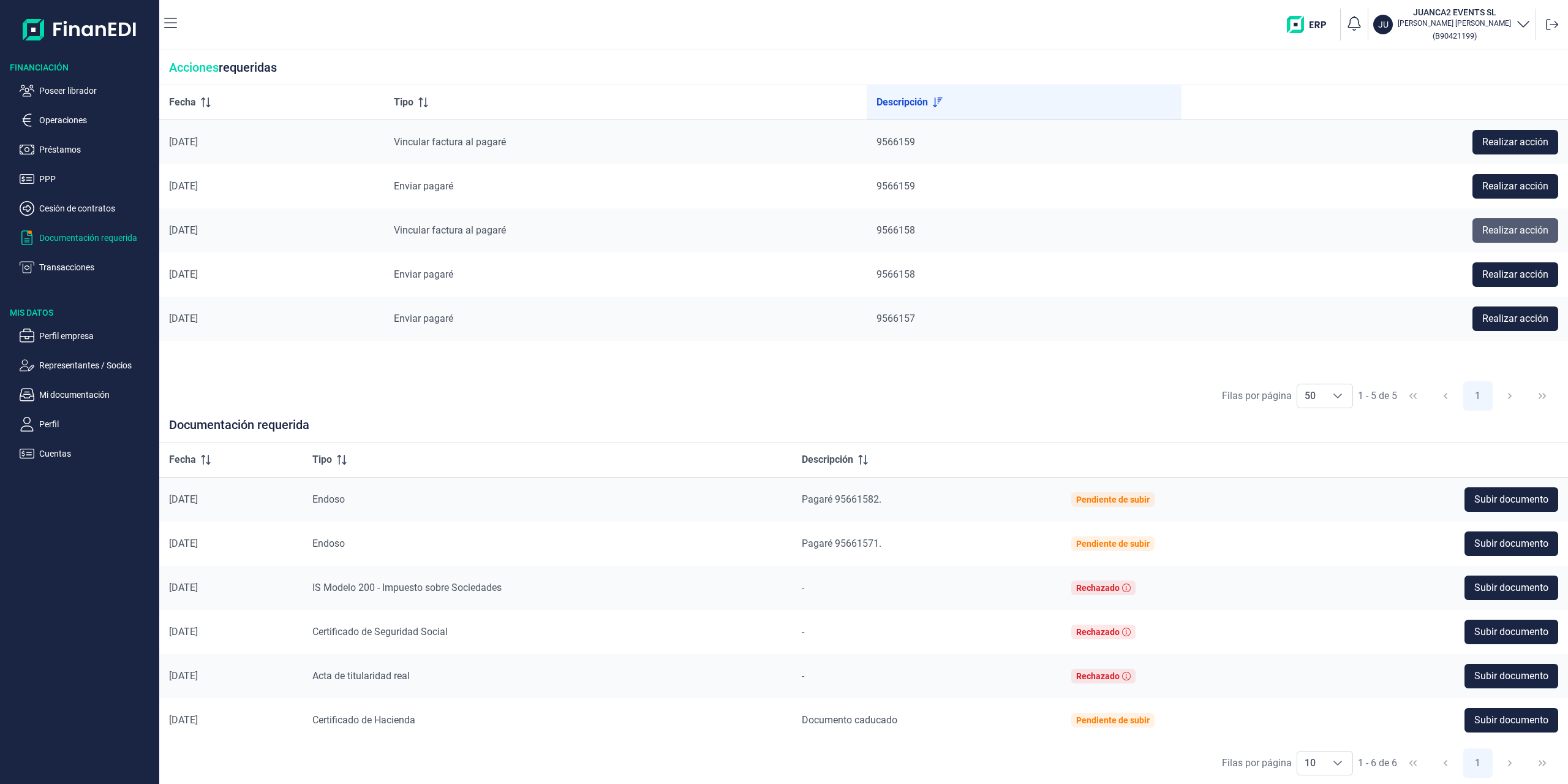
click at [1501, 218] on button "Realizar acción" at bounding box center [1515, 230] width 86 height 25
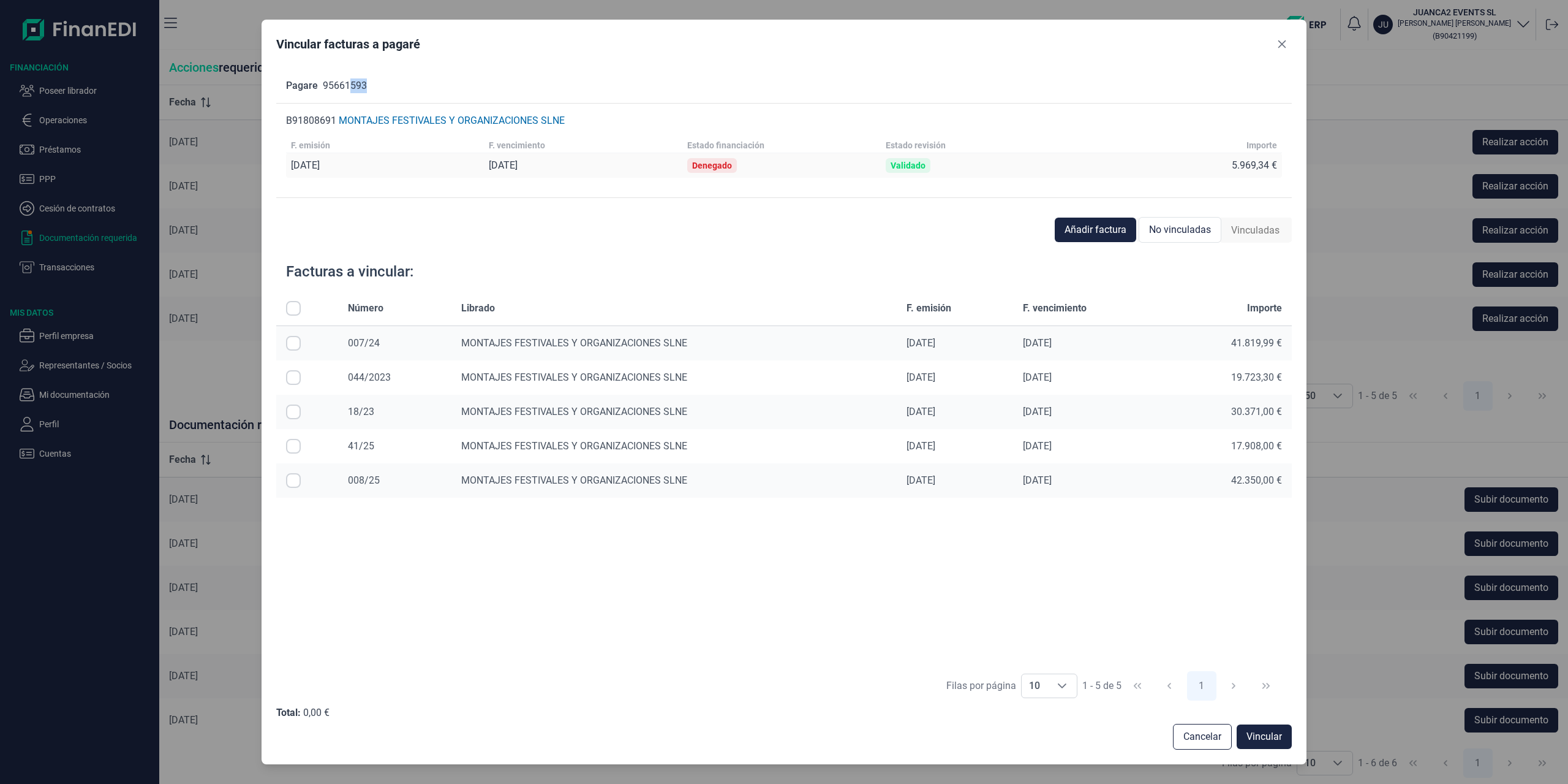
drag, startPoint x: 350, startPoint y: 86, endPoint x: 374, endPoint y: 86, distance: 24.0
click at [374, 86] on div "Pagare 95661593" at bounding box center [784, 85] width 1016 height 34
click at [1278, 47] on icon "Close" at bounding box center [1282, 44] width 10 height 10
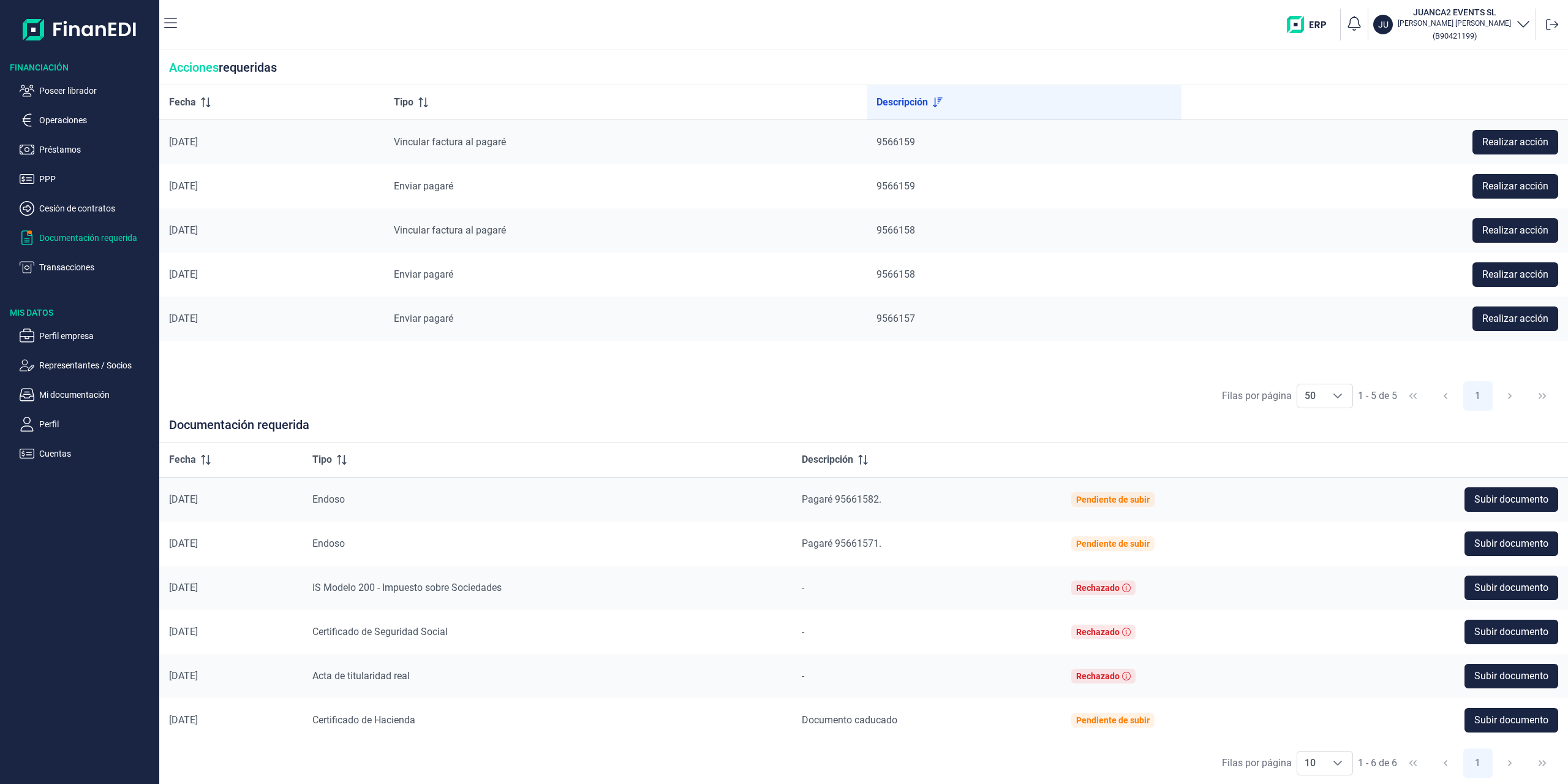
click at [942, 43] on div "JU JUANCA2 EVENTS SL [PERSON_NAME] ( B90421199 )" at bounding box center [875, 25] width 1376 height 39
